Goal: Task Accomplishment & Management: Use online tool/utility

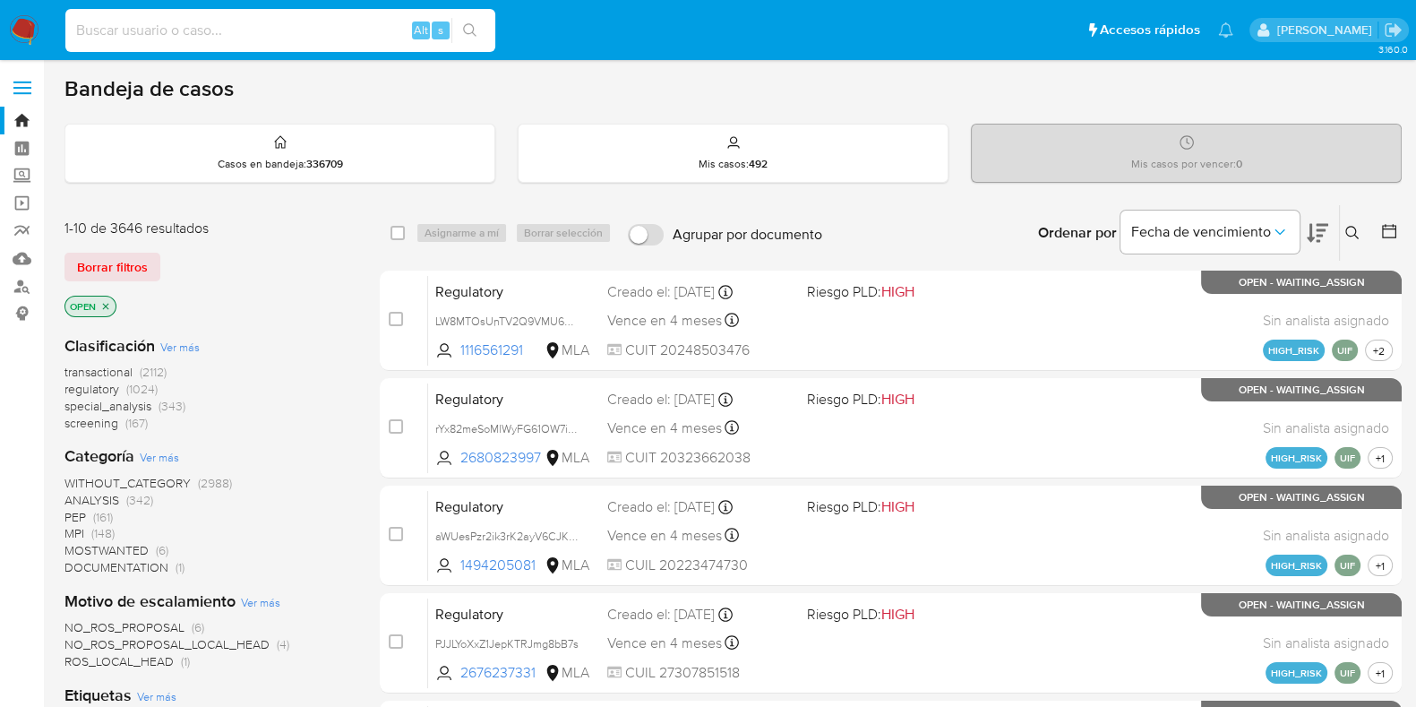
click at [198, 37] on input at bounding box center [280, 30] width 430 height 23
paste input "1660703221"
type input "1660703221"
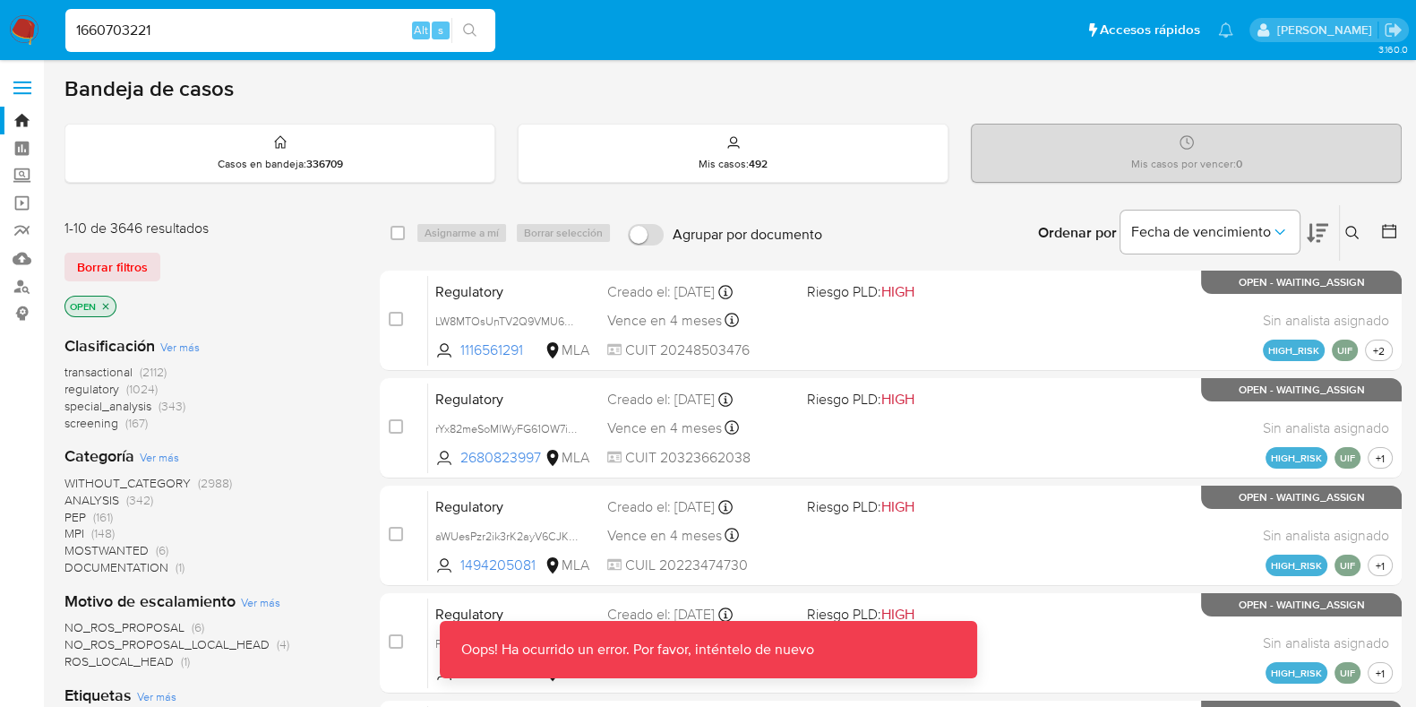
click at [178, 11] on div "1660703221 Alt s" at bounding box center [280, 30] width 430 height 43
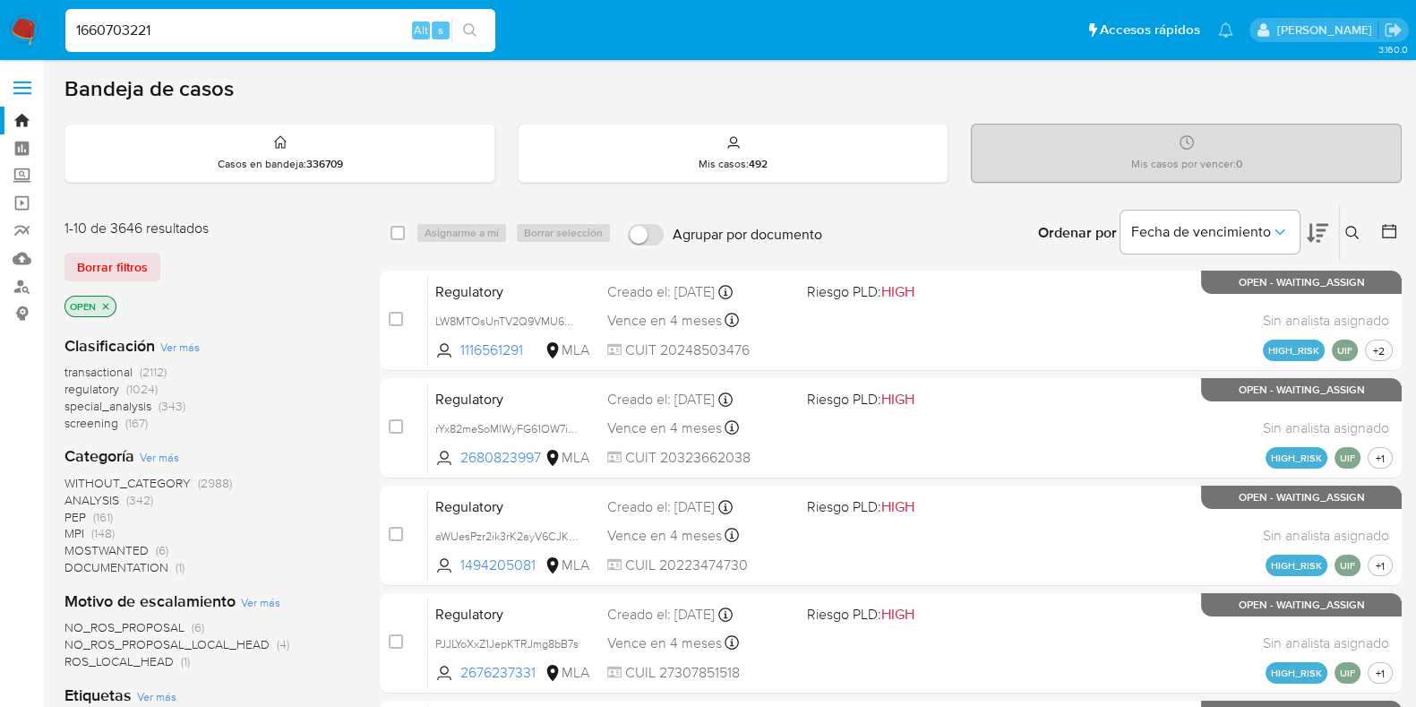
click at [226, 32] on input "1660703221" at bounding box center [280, 30] width 430 height 23
click at [117, 37] on input at bounding box center [280, 30] width 430 height 23
paste input "1660703221"
type input "1660703221"
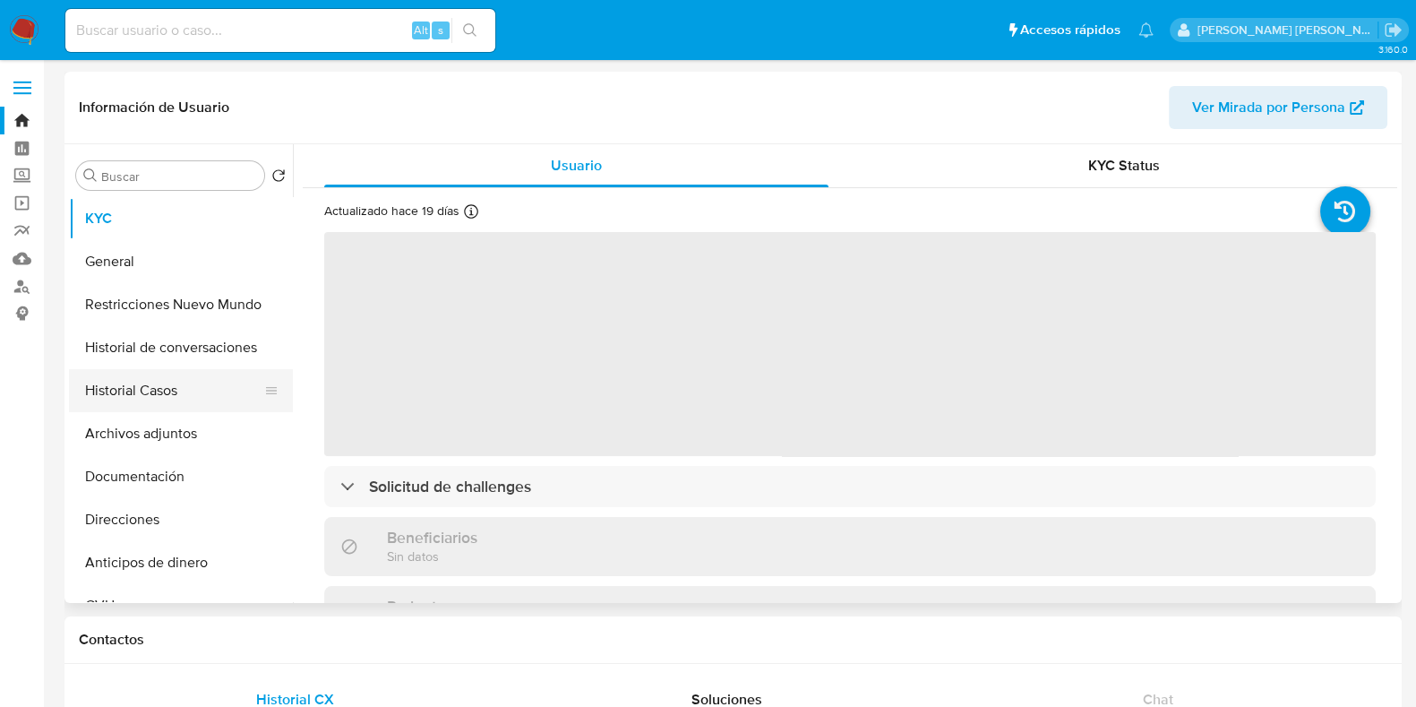
click at [159, 382] on button "Historial Casos" at bounding box center [174, 390] width 210 height 43
select select "10"
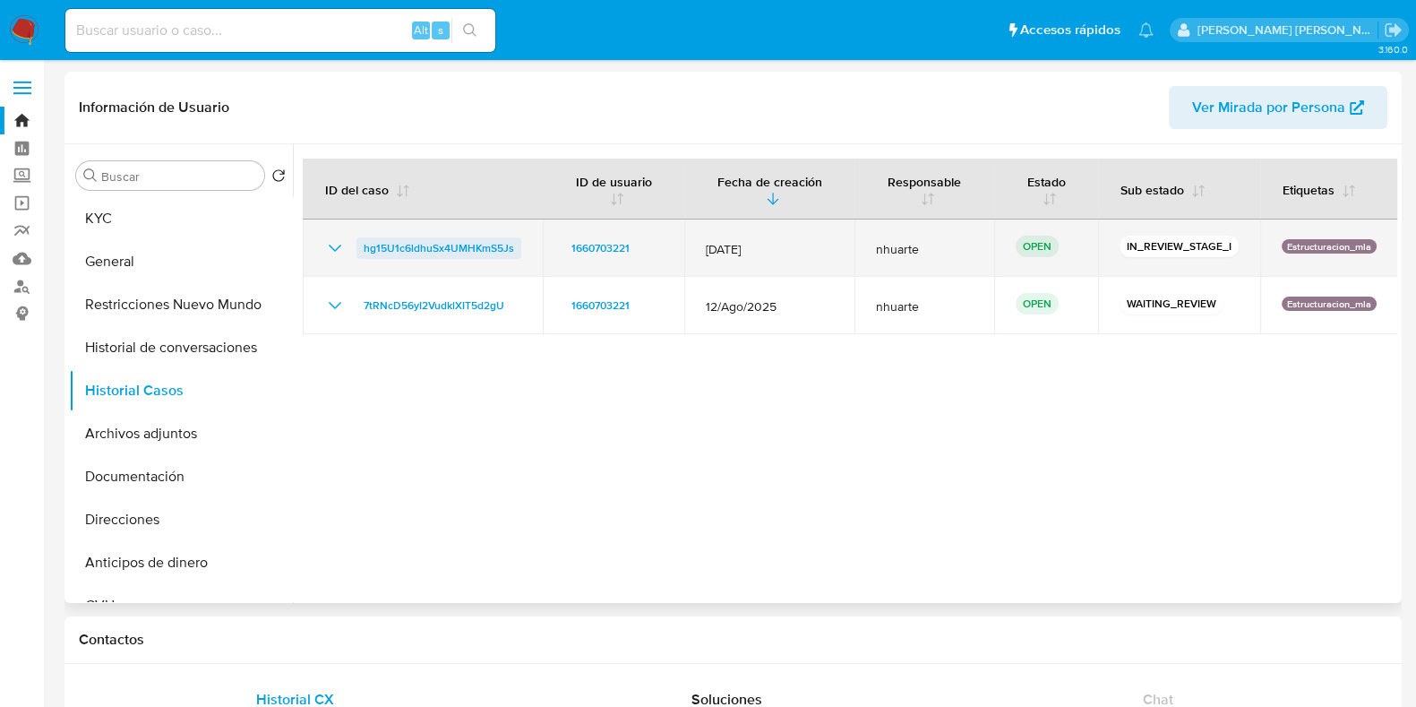
click at [455, 237] on span "hg15U1c6ldhuSx4UMHKmS5Js" at bounding box center [439, 247] width 150 height 21
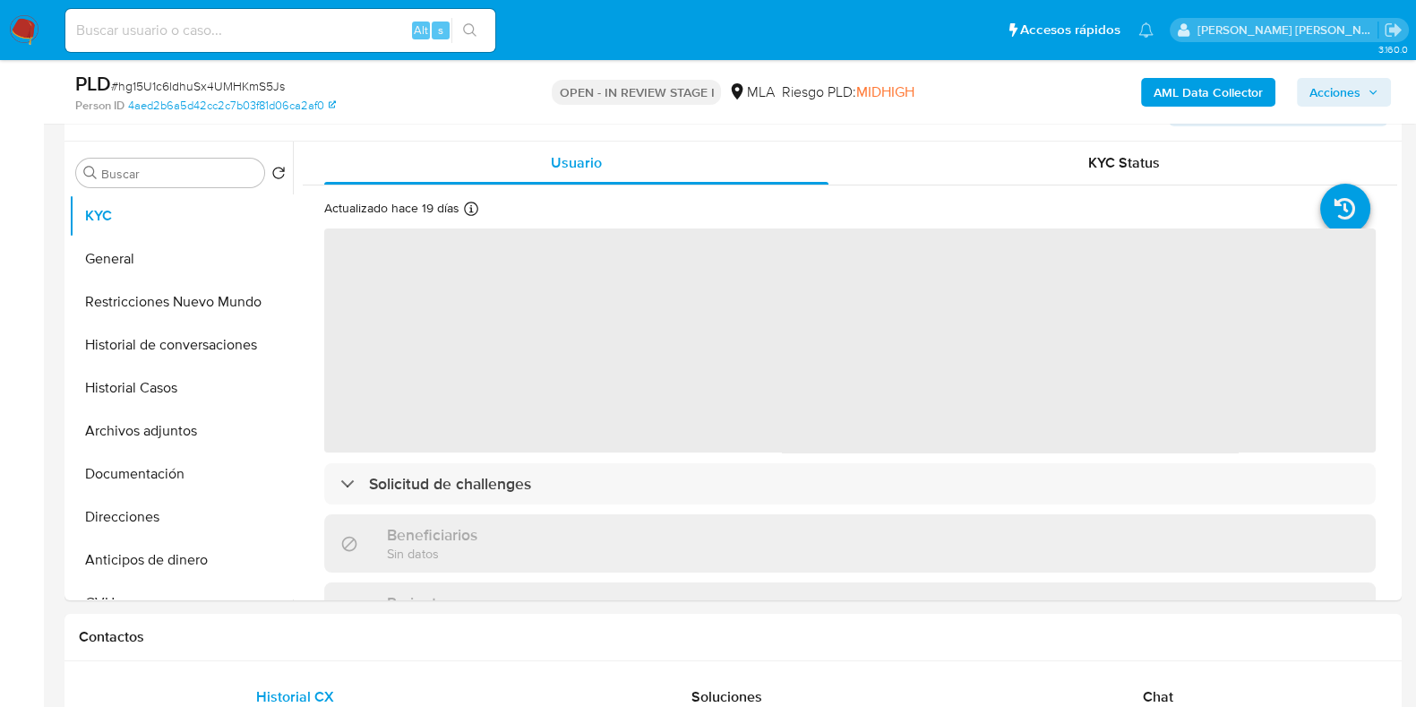
scroll to position [336, 0]
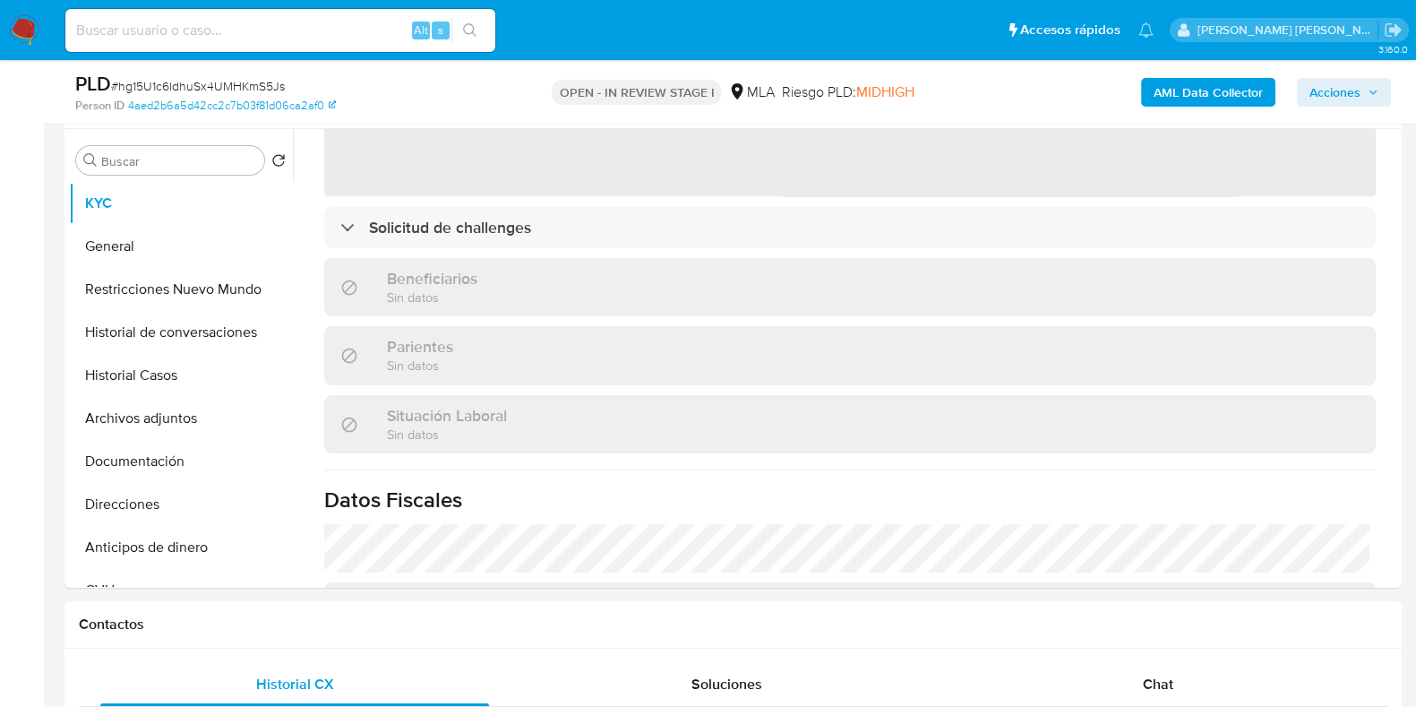
select select "10"
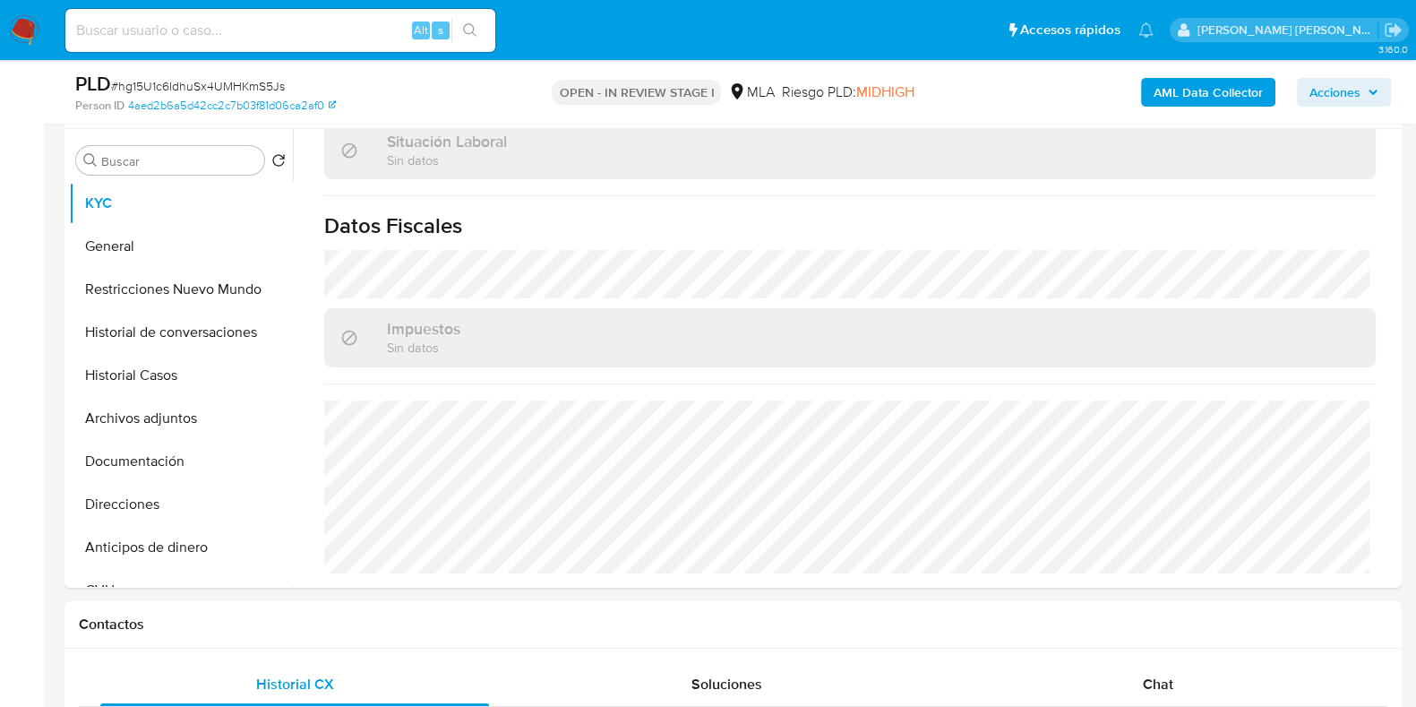
scroll to position [783, 0]
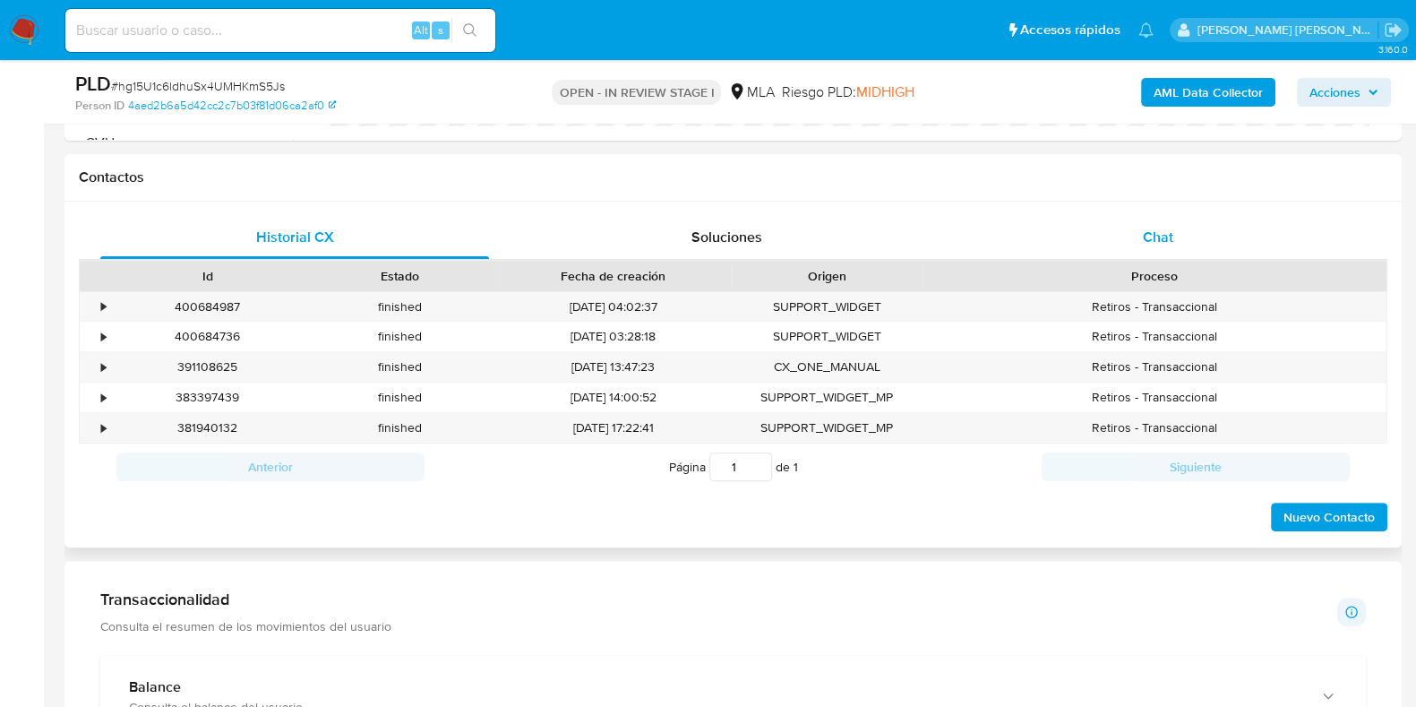
click at [1182, 244] on div "Chat" at bounding box center [1158, 237] width 389 height 43
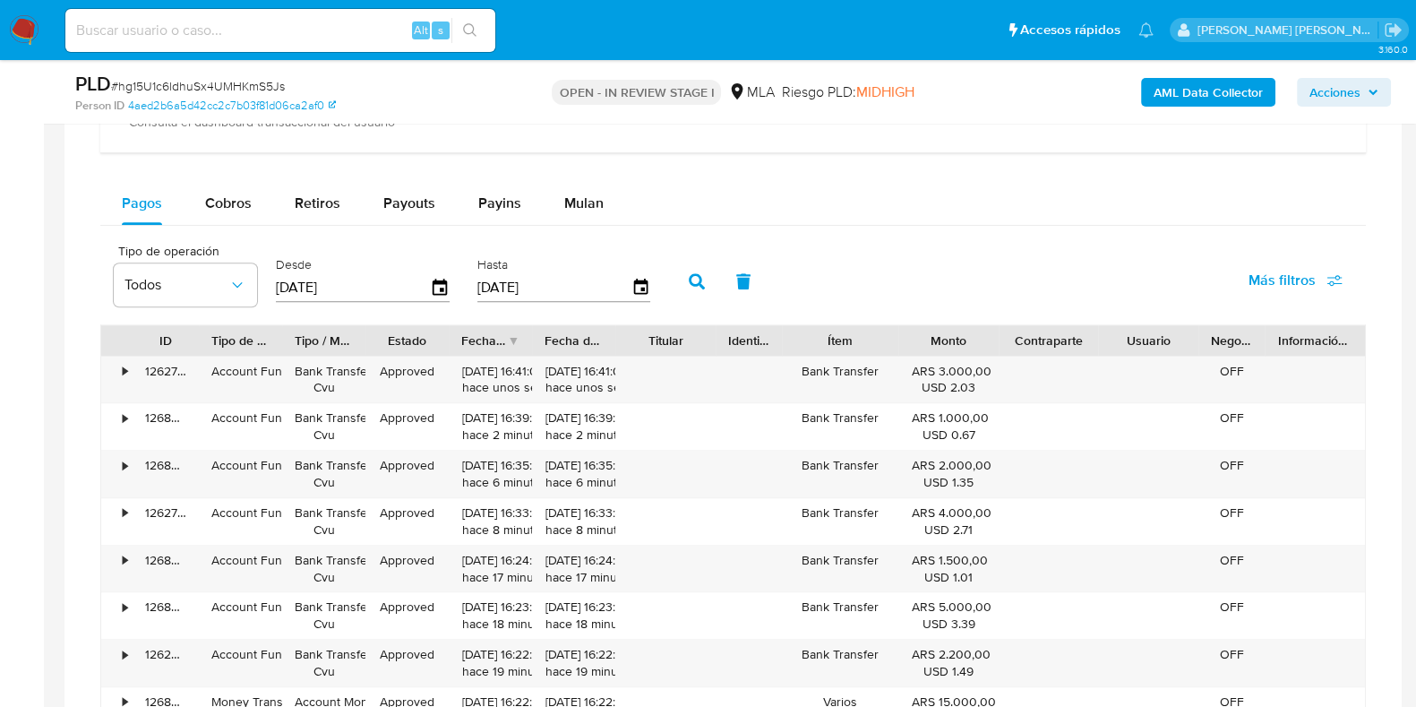
scroll to position [1790, 0]
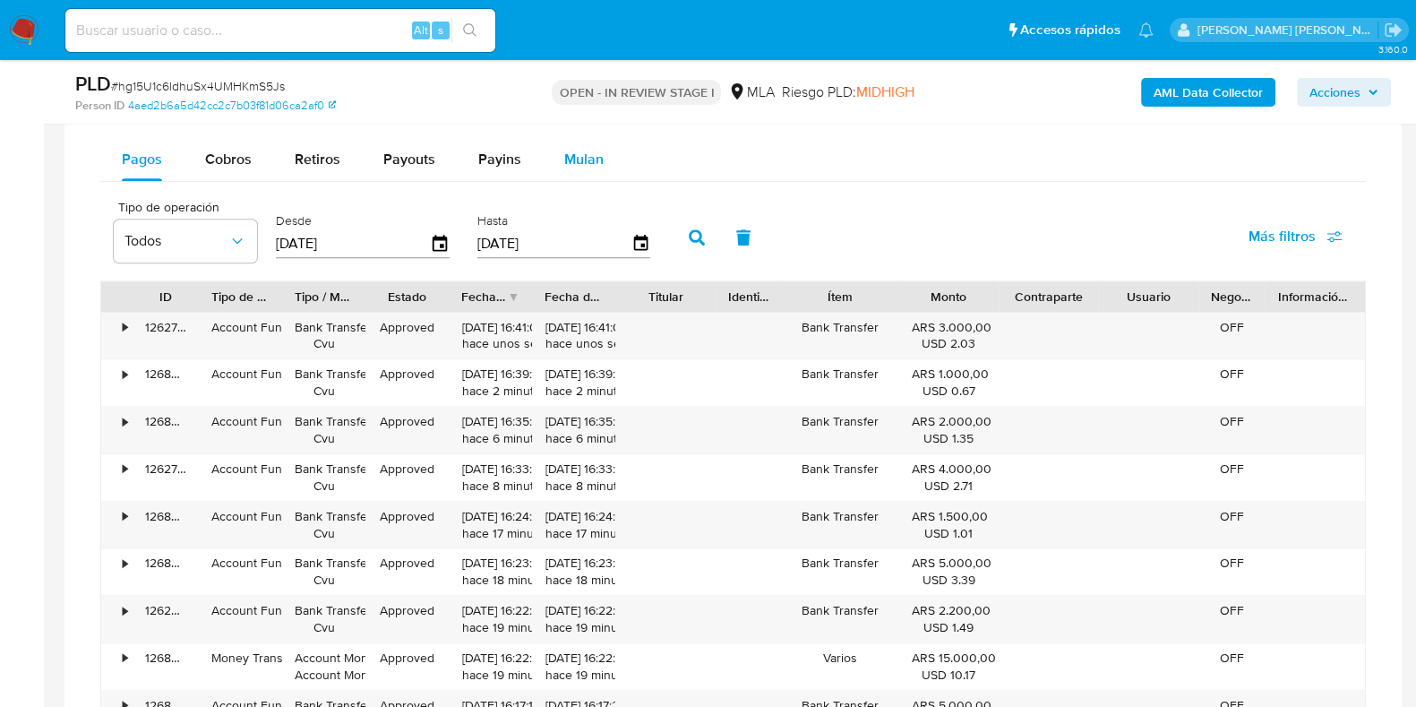
click at [582, 170] on div "Mulan" at bounding box center [583, 159] width 39 height 43
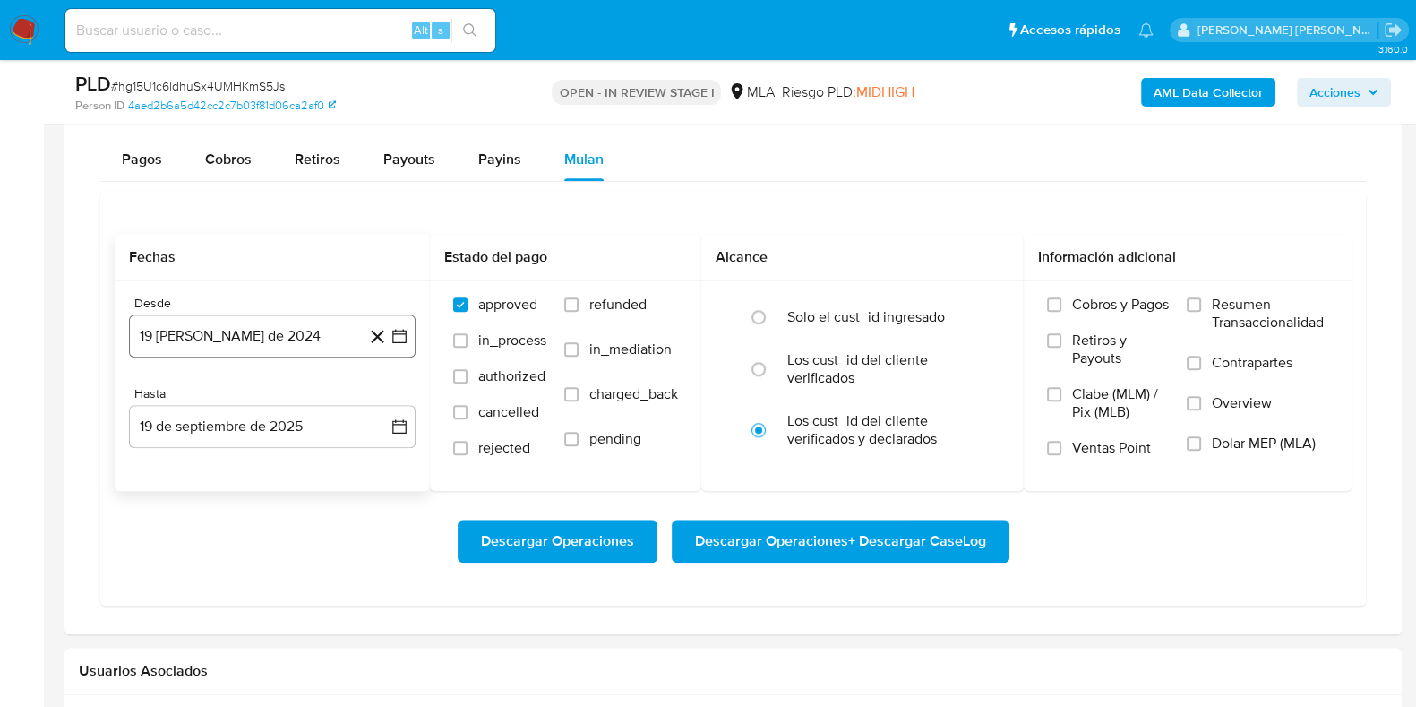
click at [331, 338] on button "19 de agosto de 2024" at bounding box center [272, 335] width 287 height 43
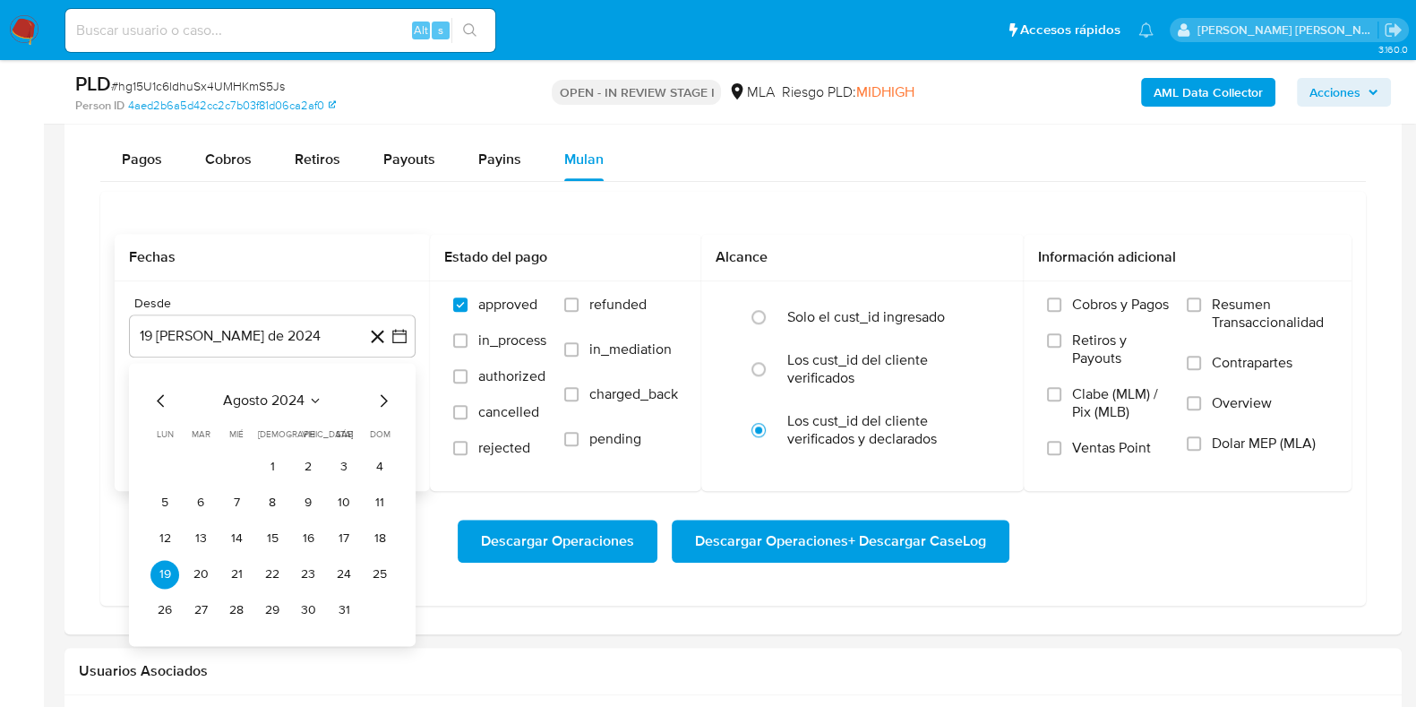
click at [382, 396] on icon "Mes siguiente" at bounding box center [383, 400] width 21 height 21
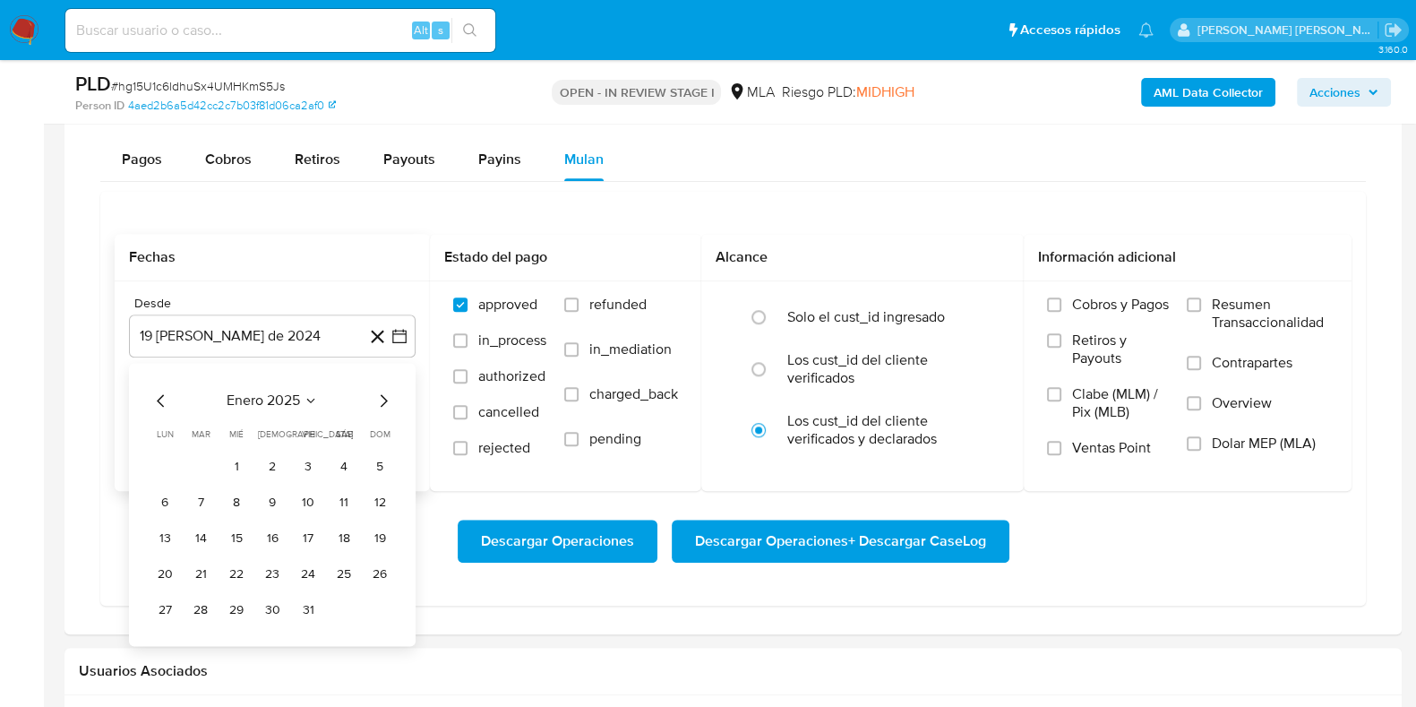
click at [382, 396] on icon "Mes siguiente" at bounding box center [383, 400] width 21 height 21
click at [202, 463] on button "1" at bounding box center [200, 466] width 29 height 29
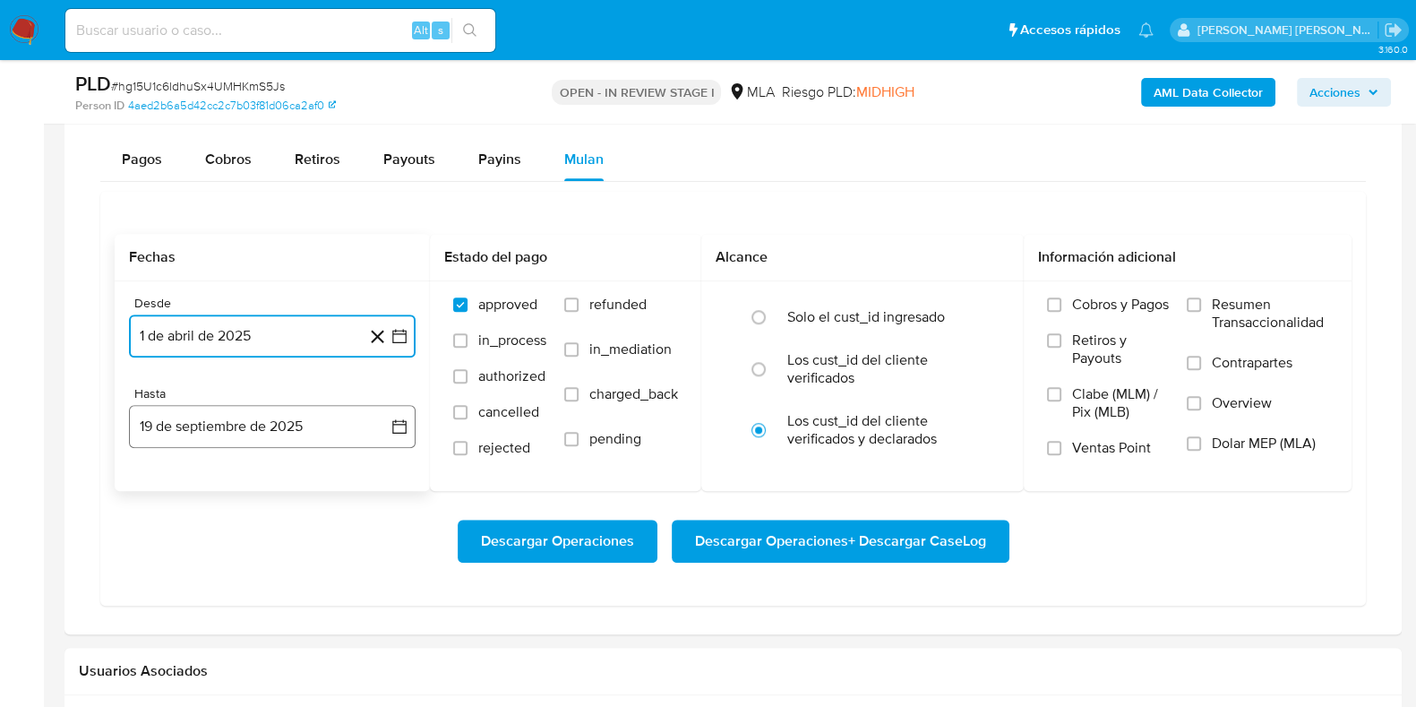
click at [269, 433] on button "19 de septiembre de 2025" at bounding box center [272, 426] width 287 height 43
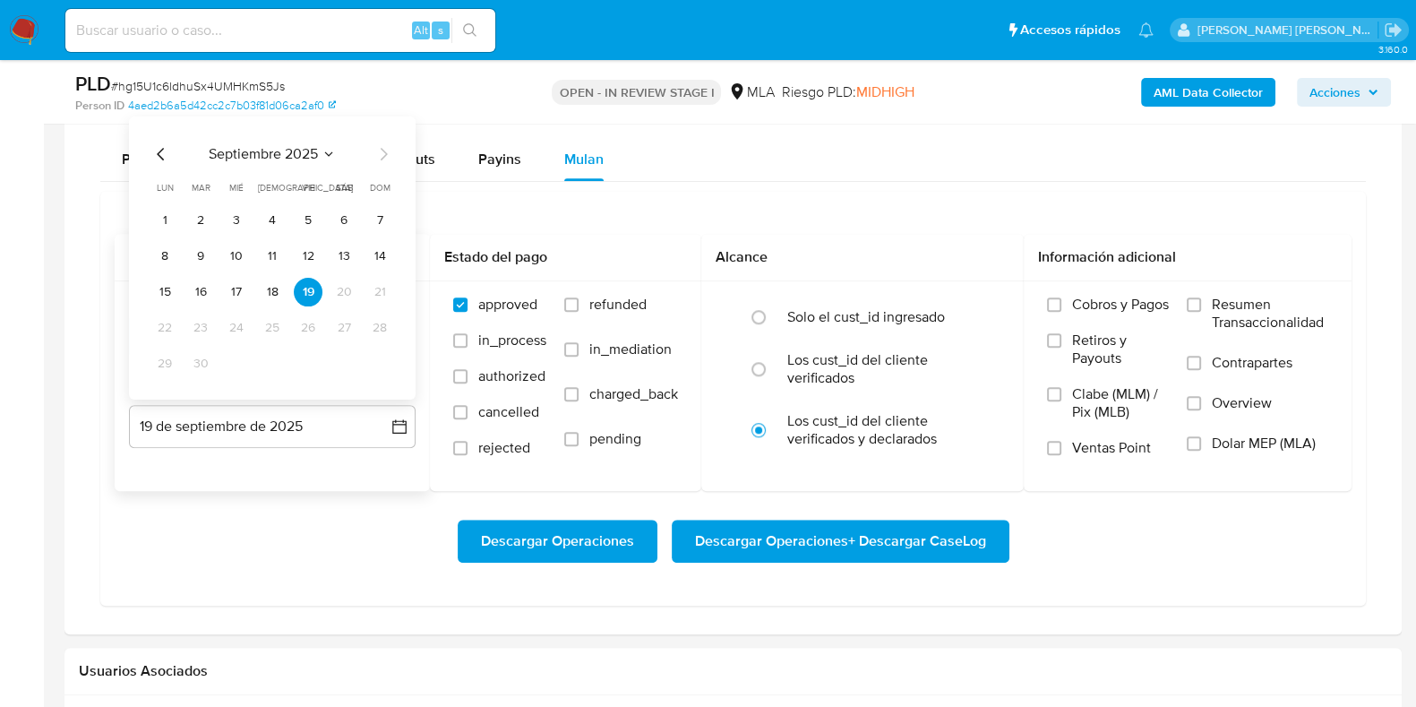
click at [155, 150] on icon "Mes anterior" at bounding box center [160, 152] width 21 height 21
click at [381, 351] on button "31" at bounding box center [379, 362] width 29 height 29
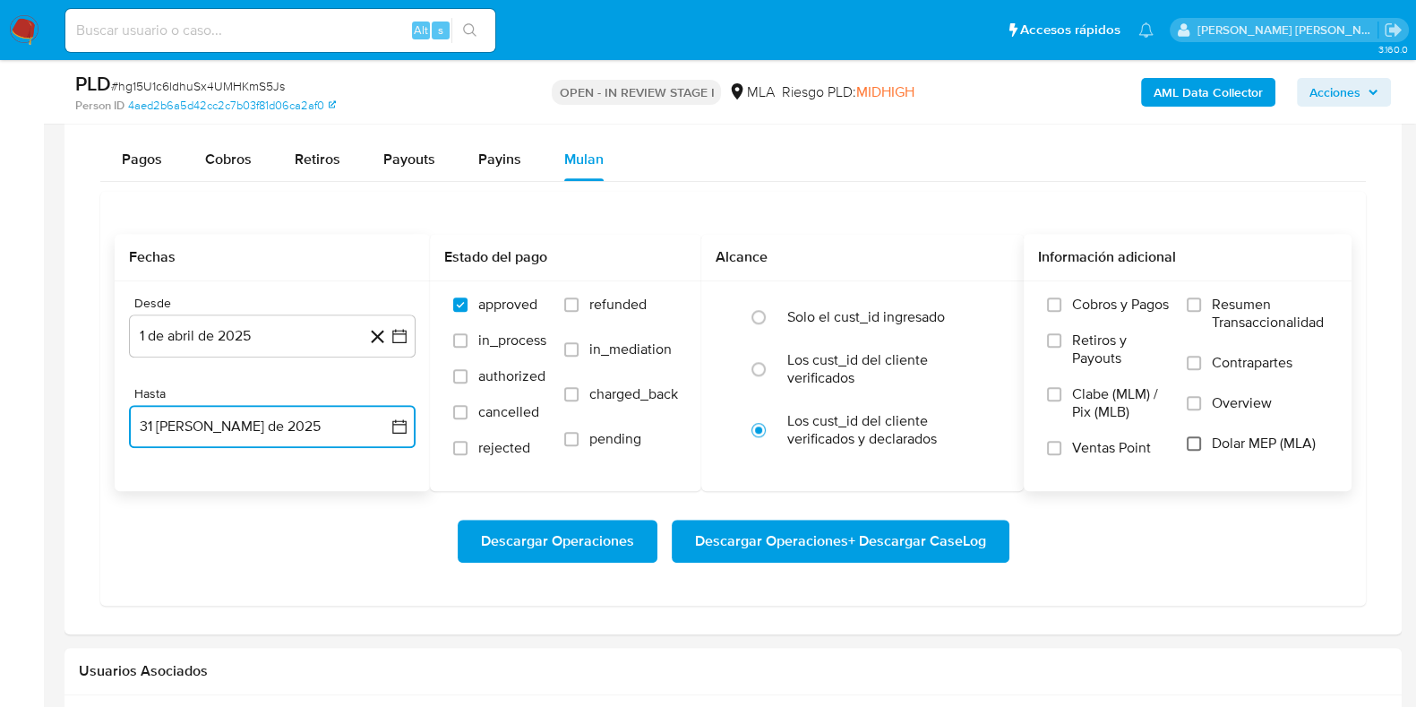
click at [1198, 436] on input "Dolar MEP (MLA)" at bounding box center [1194, 443] width 14 height 14
click at [754, 540] on span "Descargar Operaciones + Descargar CaseLog" at bounding box center [840, 540] width 291 height 39
